Goal: Navigation & Orientation: Find specific page/section

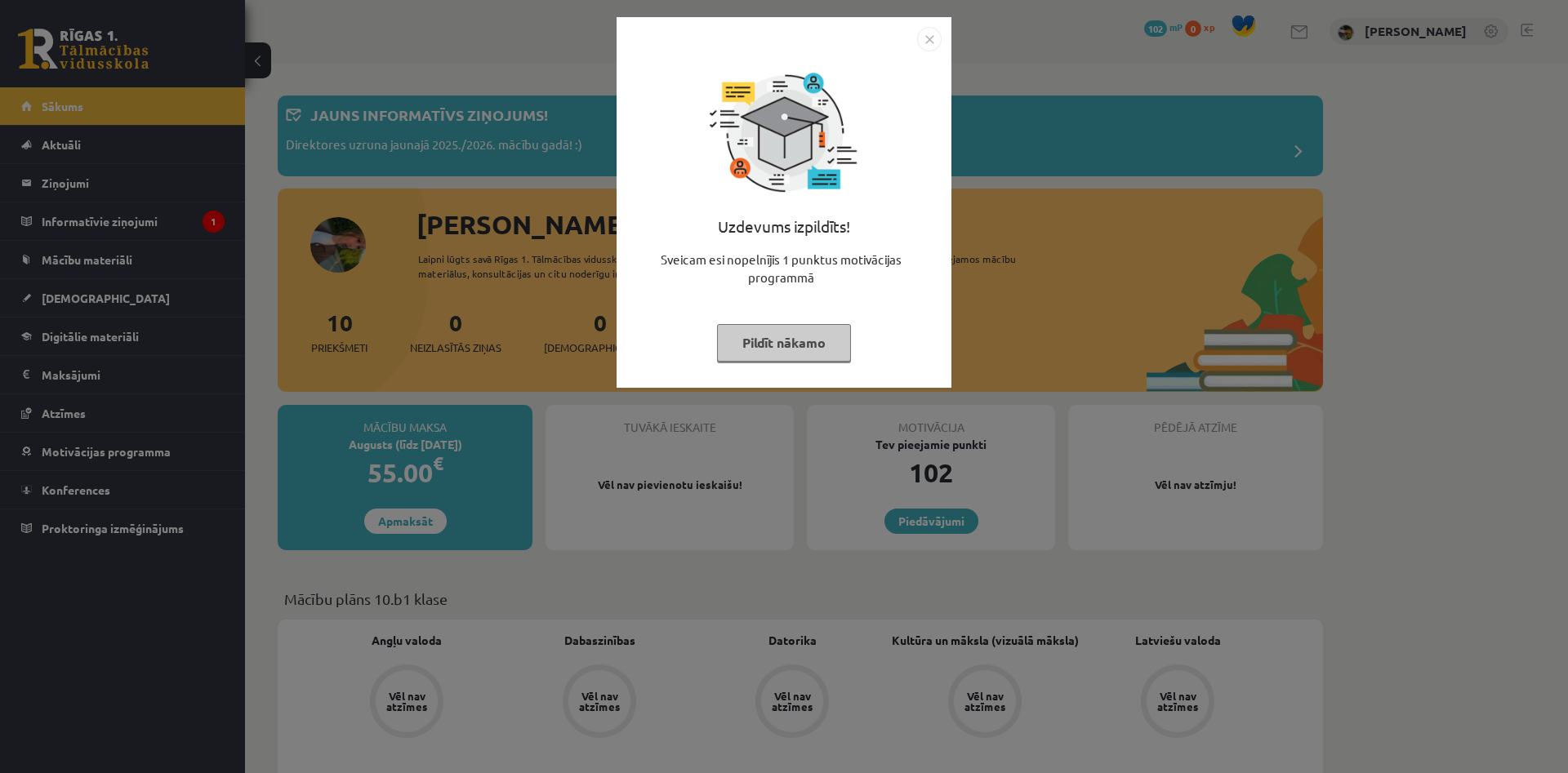
click at [820, 345] on button "Pildīt nākamo" at bounding box center [784, 342] width 134 height 38
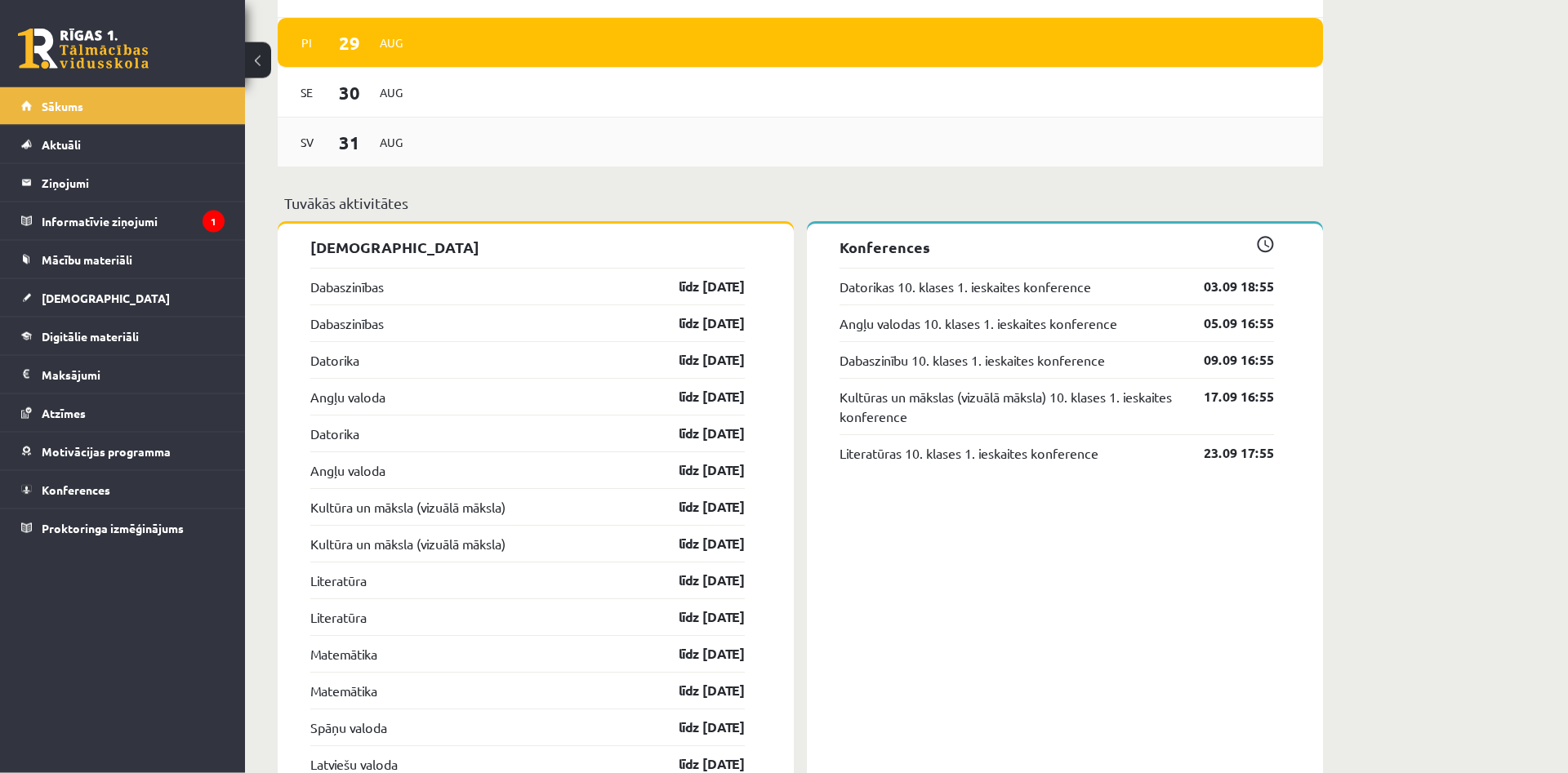
scroll to position [1225, 0]
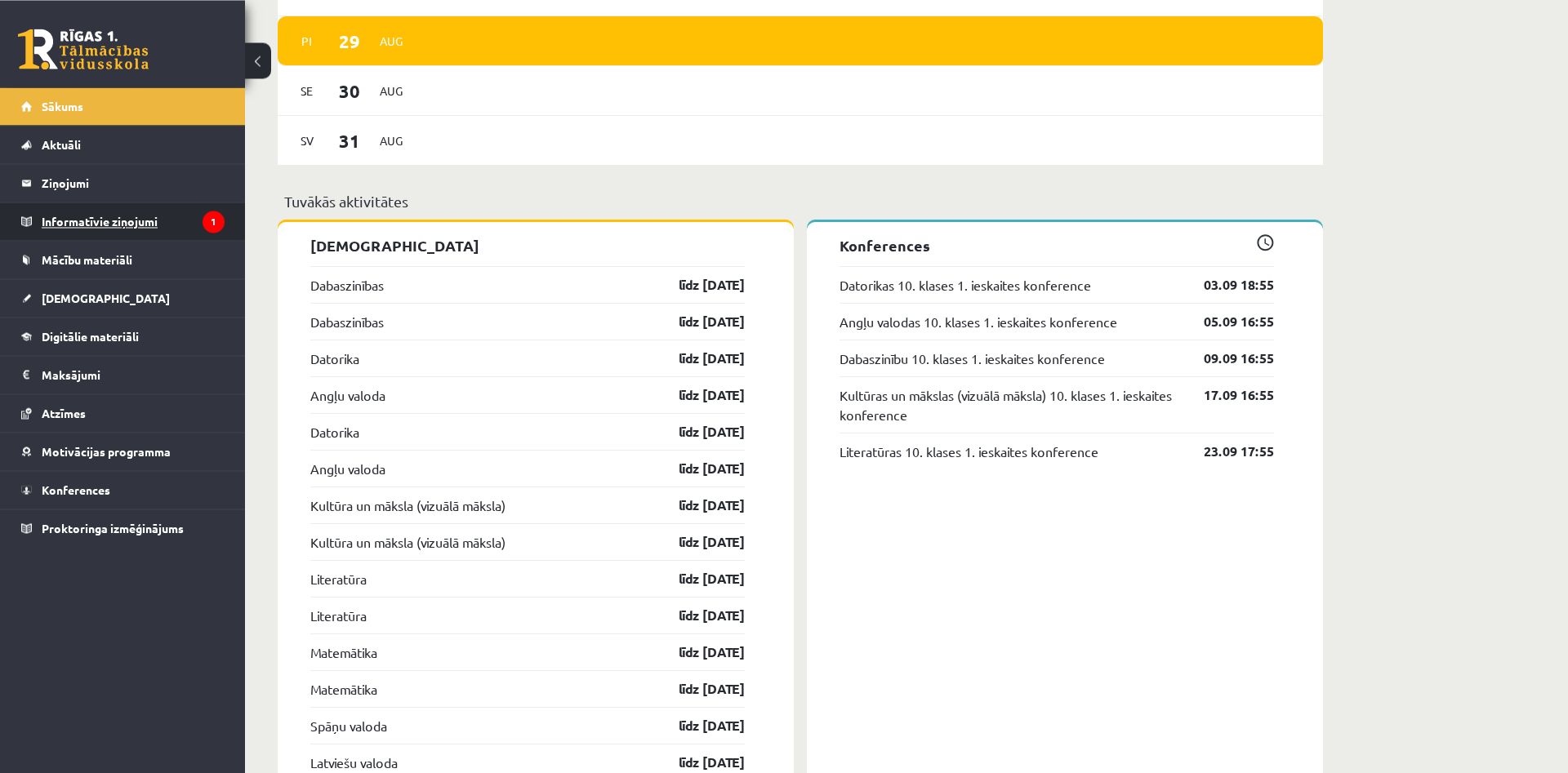
click at [186, 221] on legend "Informatīvie ziņojumi 1" at bounding box center [133, 221] width 183 height 38
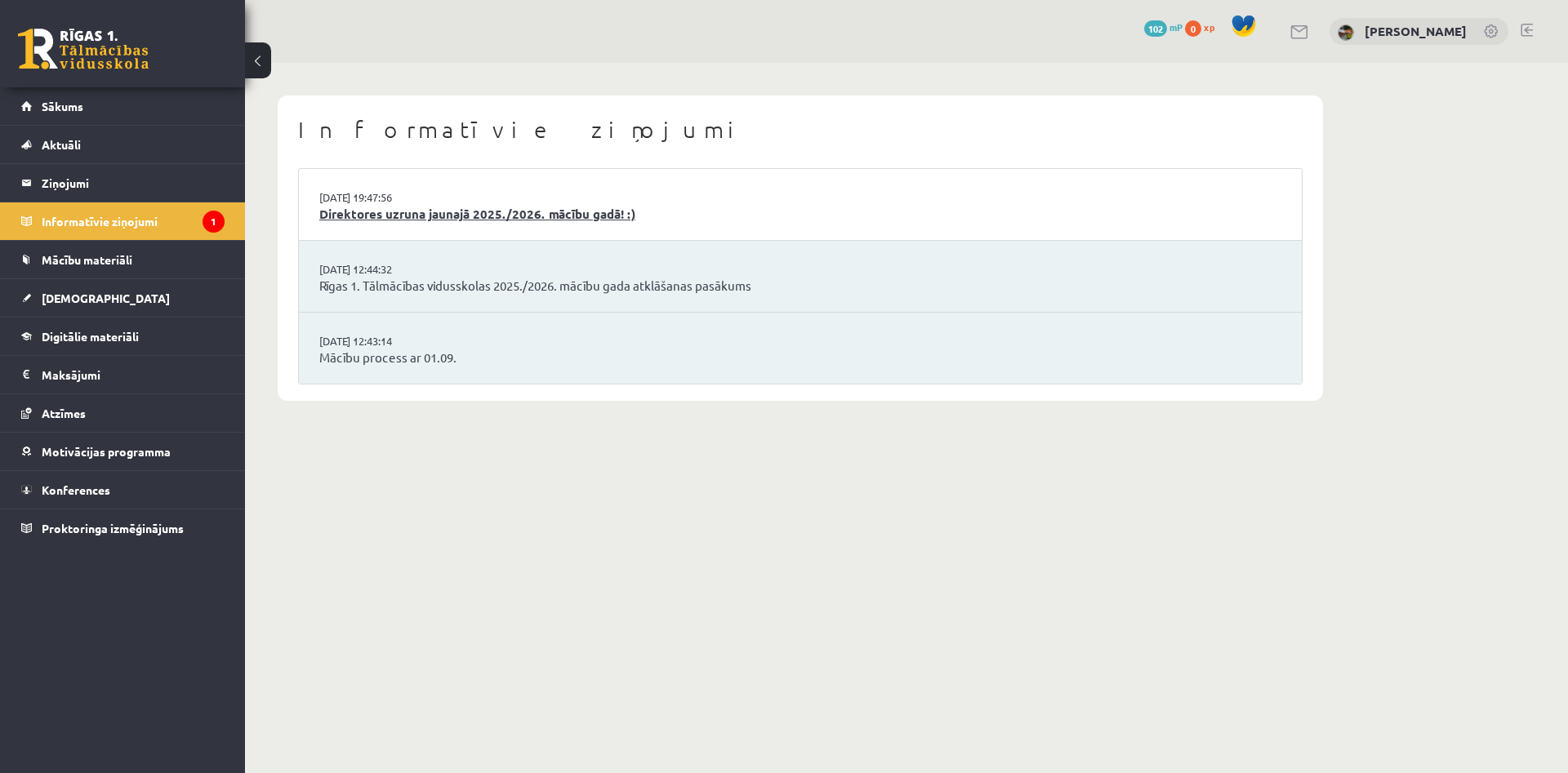
click at [364, 220] on link "Direktores uzruna jaunajā 2025./2026. mācību gadā! :)" at bounding box center [800, 214] width 962 height 18
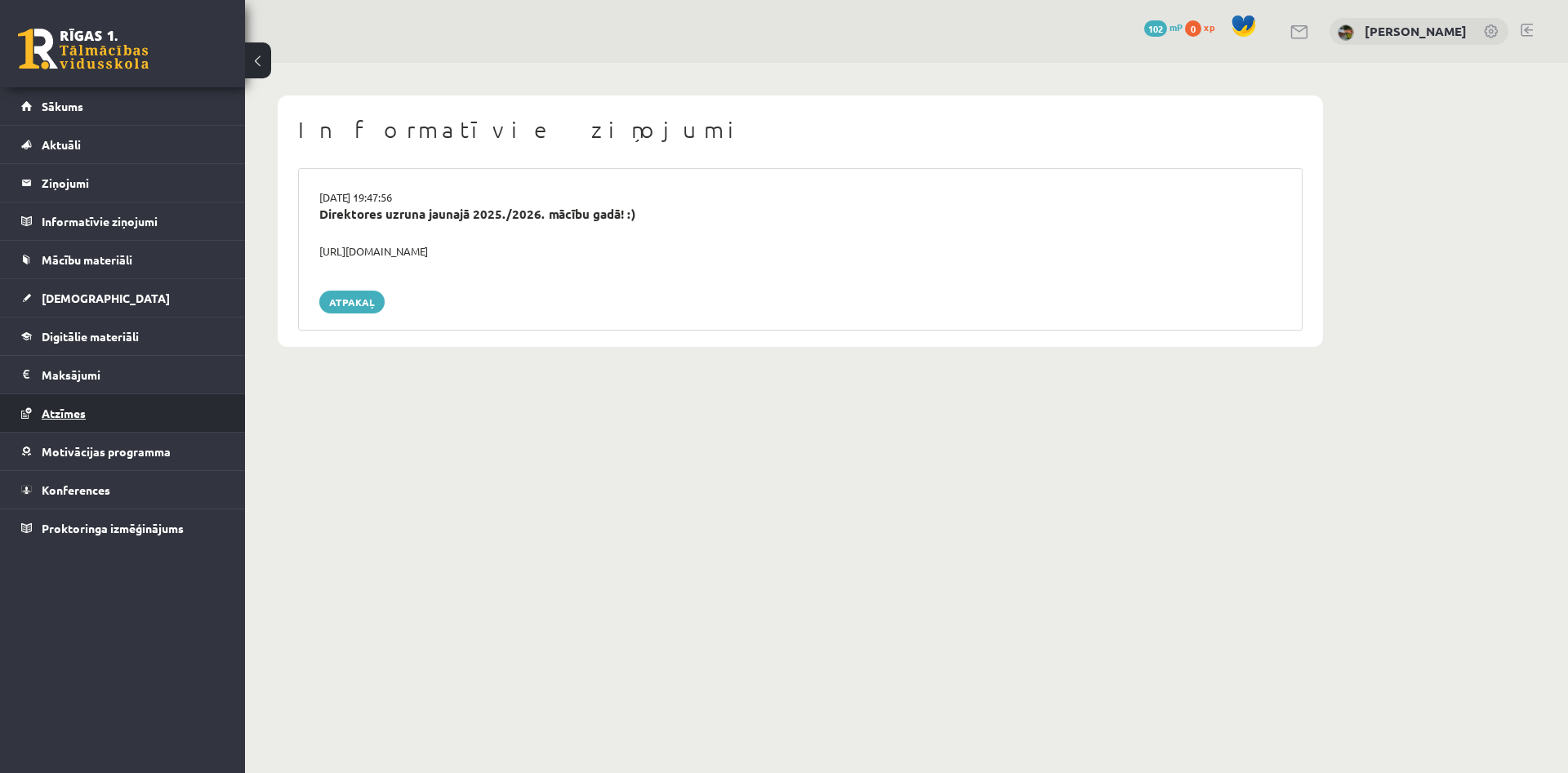
click at [88, 411] on link "Atzīmes" at bounding box center [123, 413] width 203 height 38
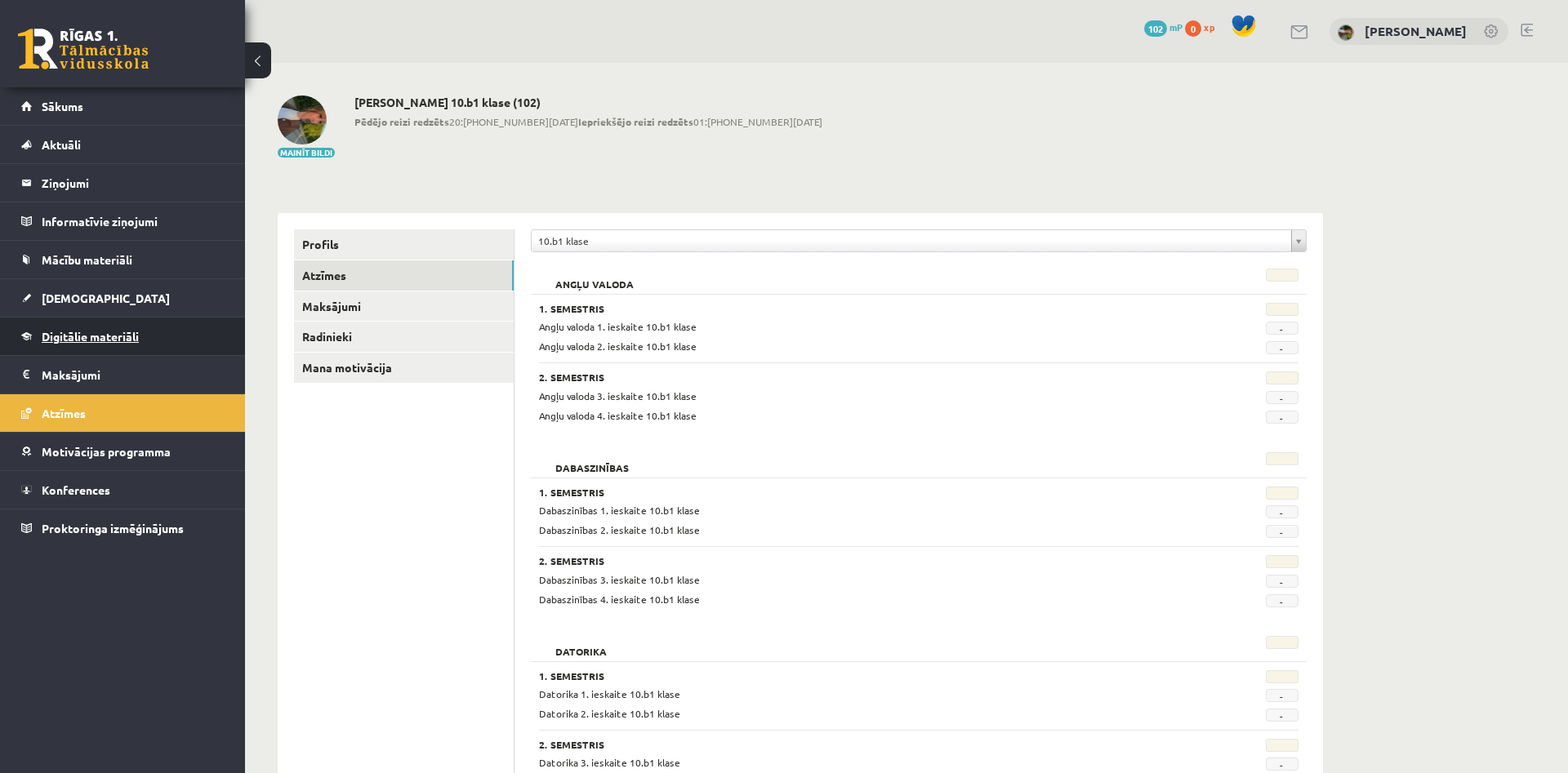
click at [109, 347] on link "Digitālie materiāli" at bounding box center [123, 336] width 203 height 38
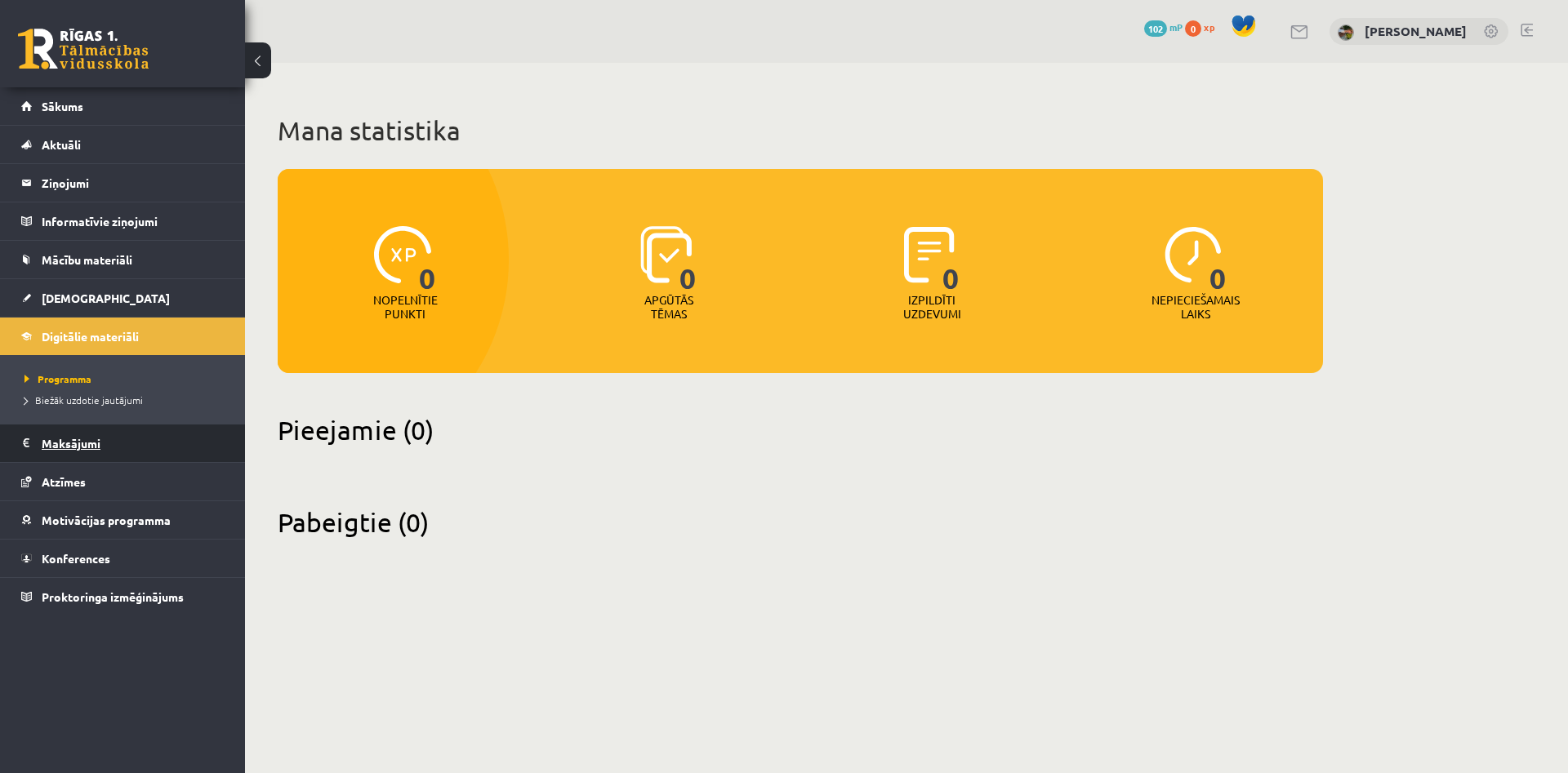
click at [76, 446] on legend "Maksājumi 0" at bounding box center [133, 443] width 183 height 38
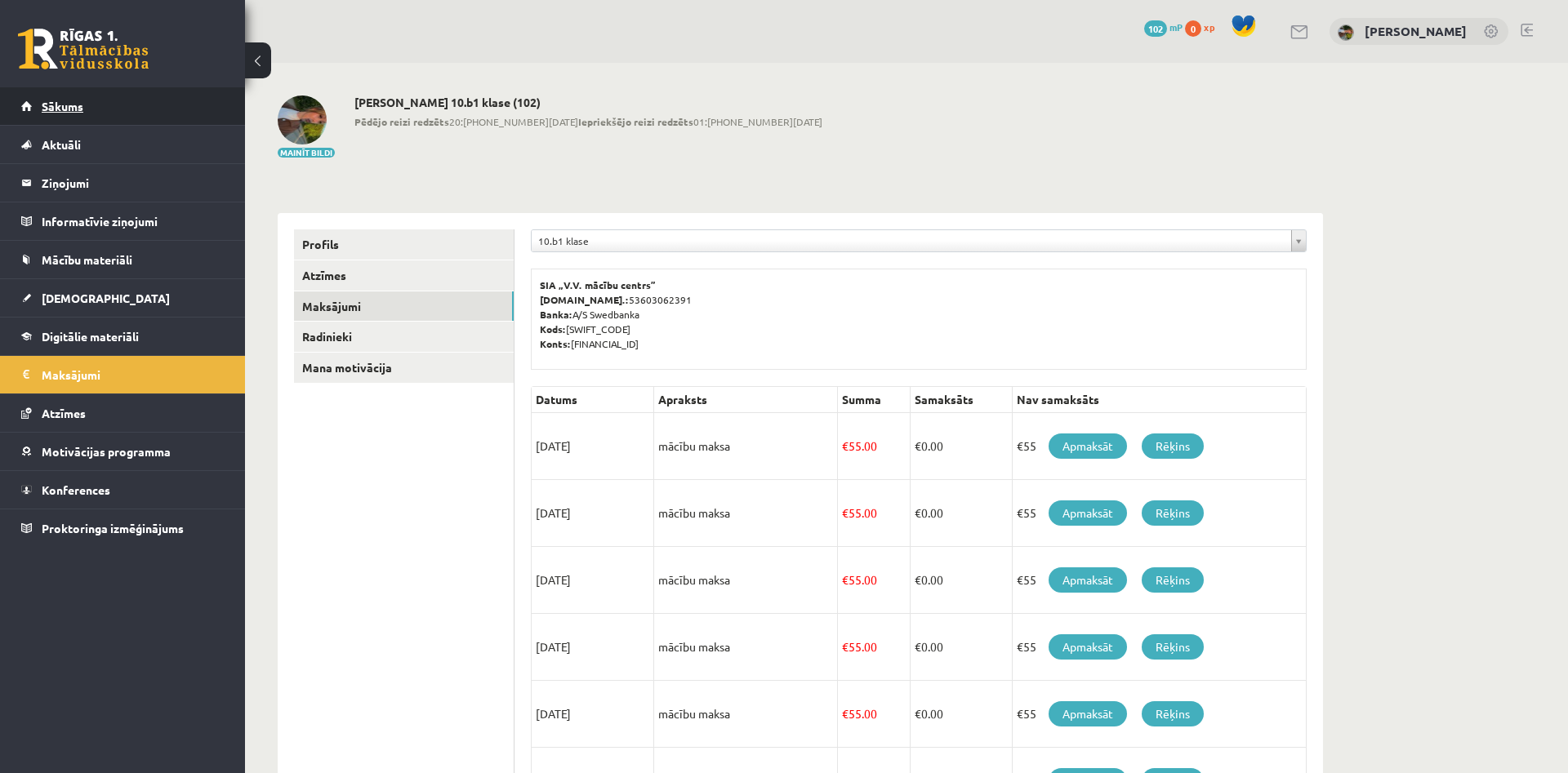
click at [192, 117] on link "Sākums" at bounding box center [123, 106] width 203 height 38
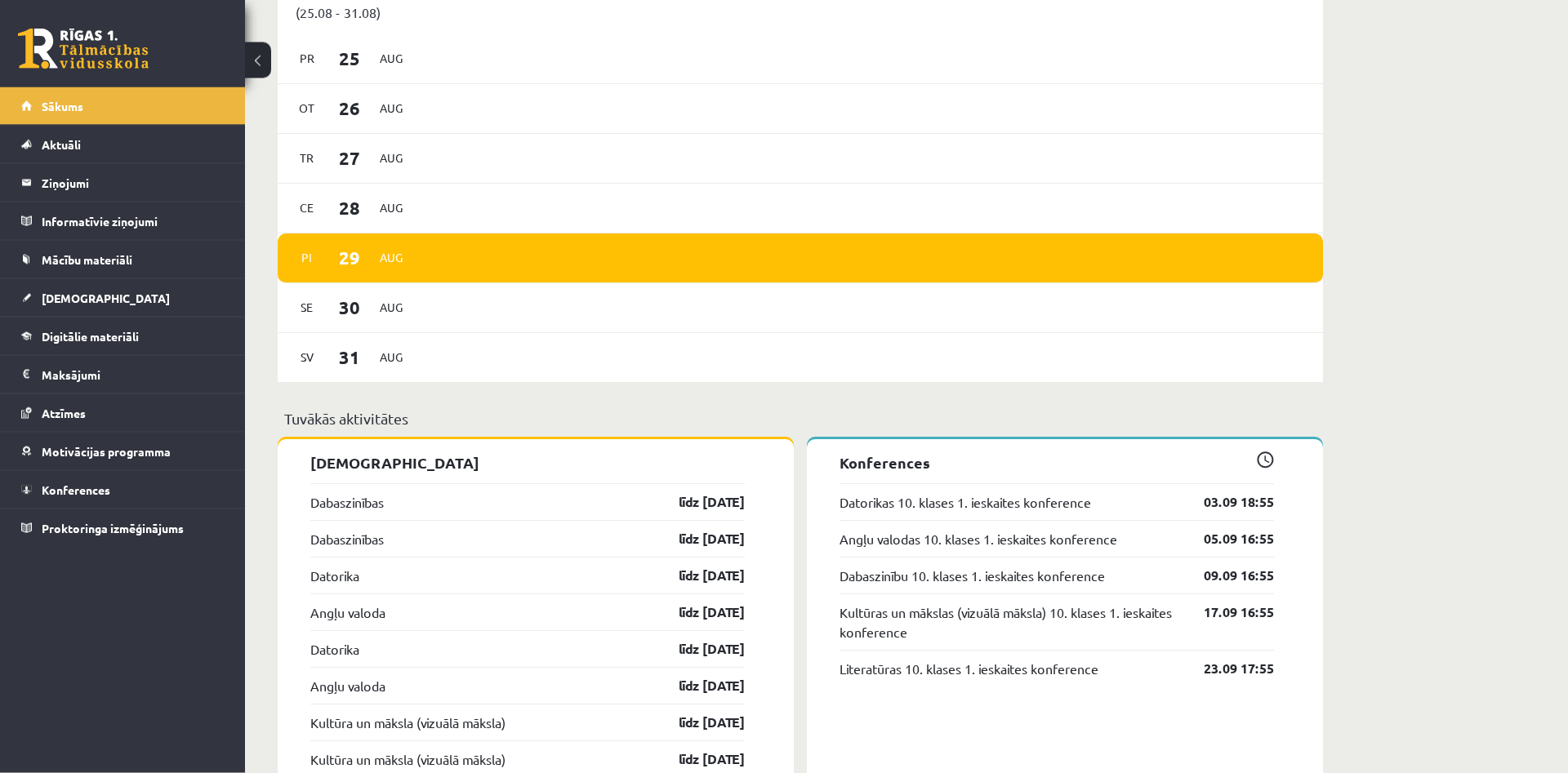
scroll to position [917, 0]
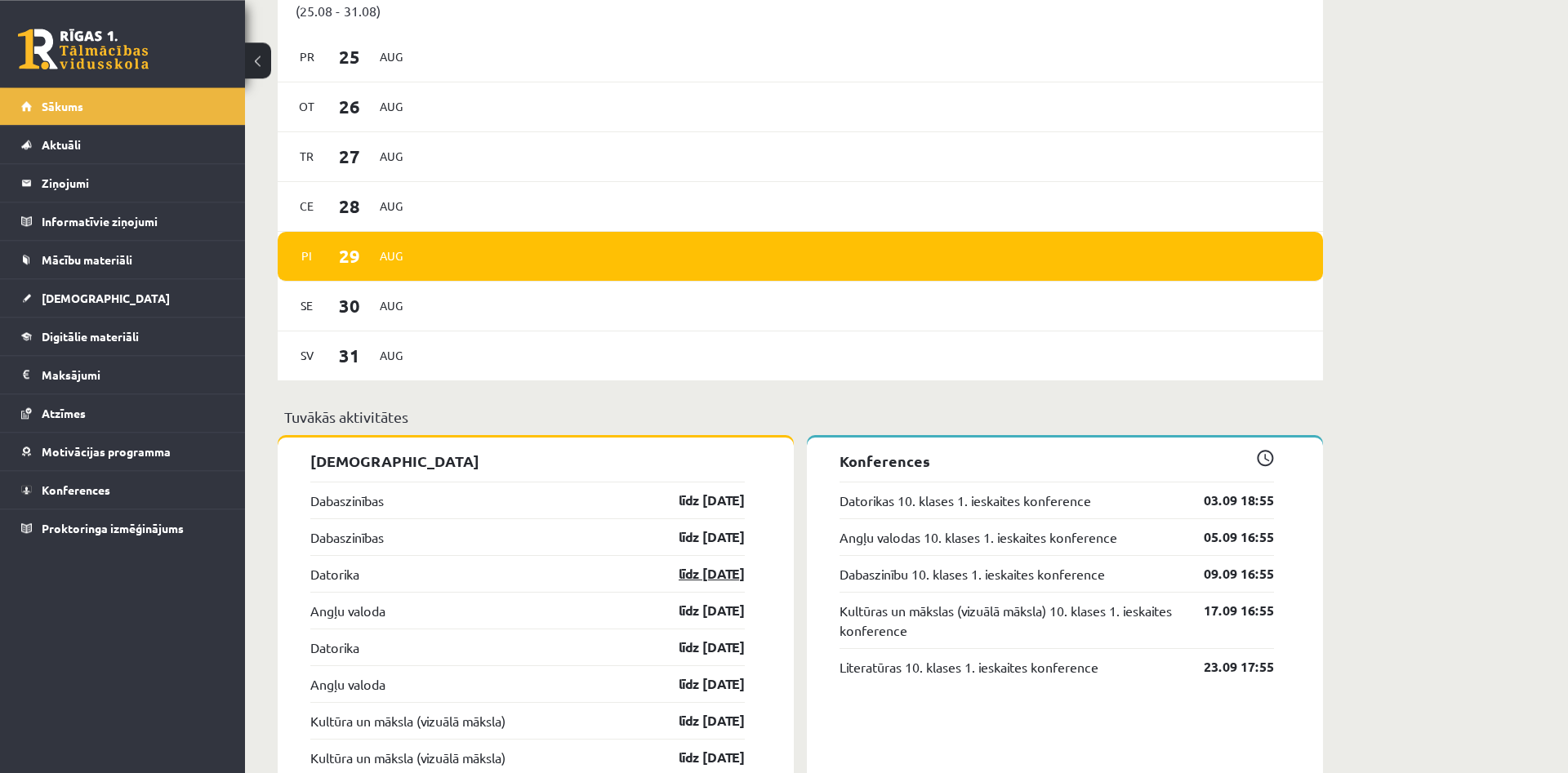
click at [707, 576] on link "līdz [DATE]" at bounding box center [698, 574] width 95 height 19
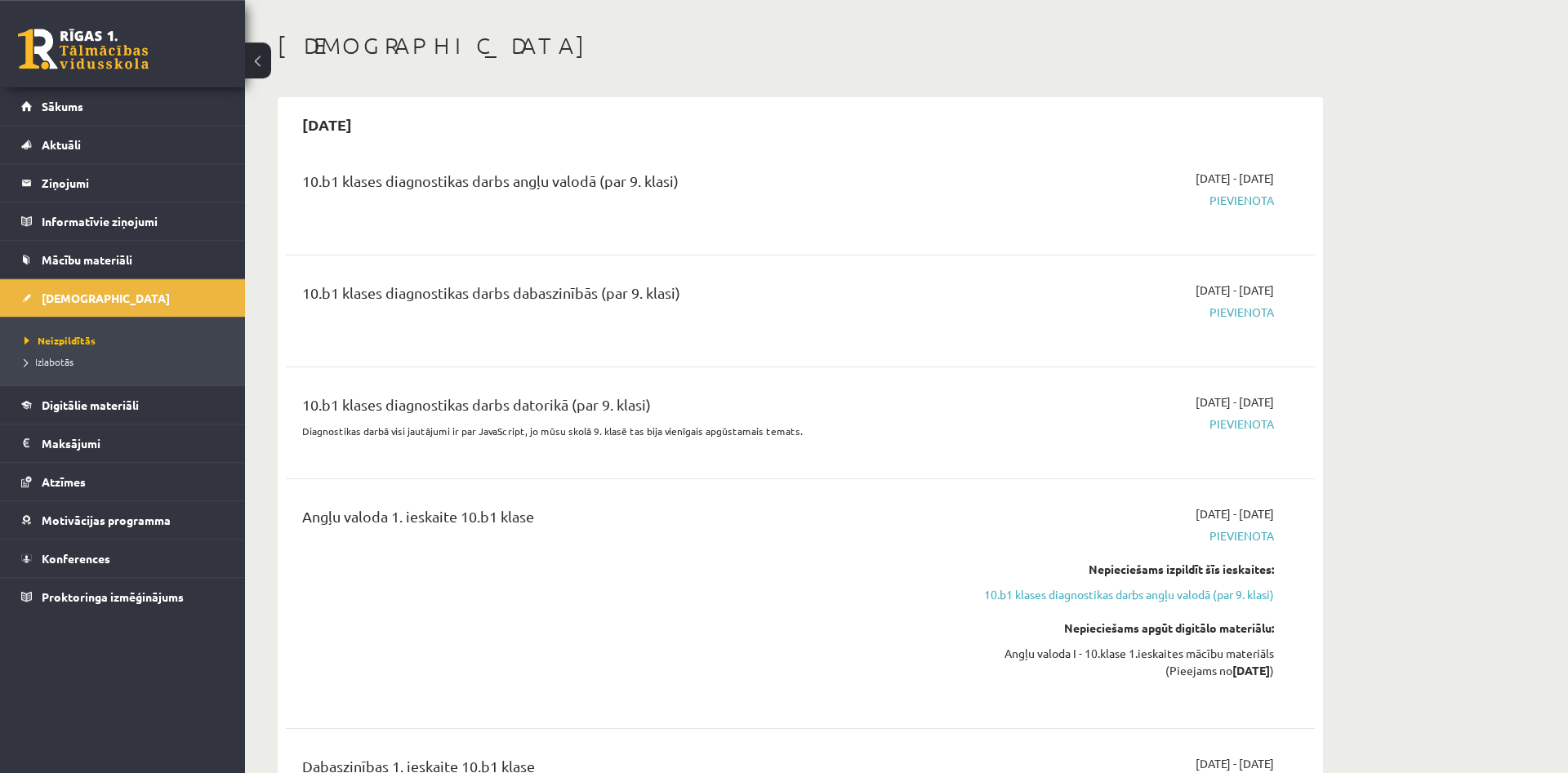
scroll to position [62, 0]
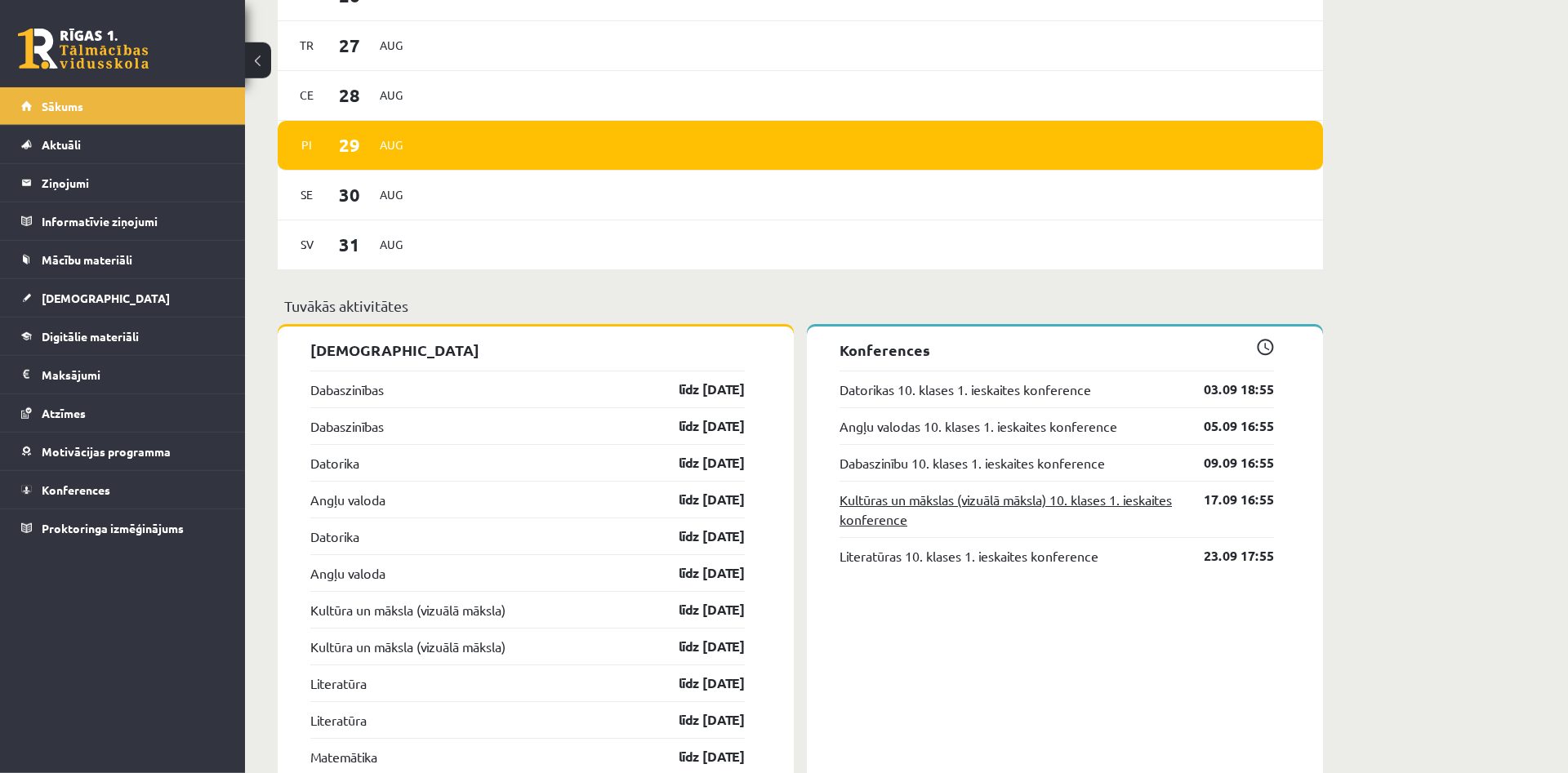
scroll to position [1034, 0]
